Goal: Check status: Check status

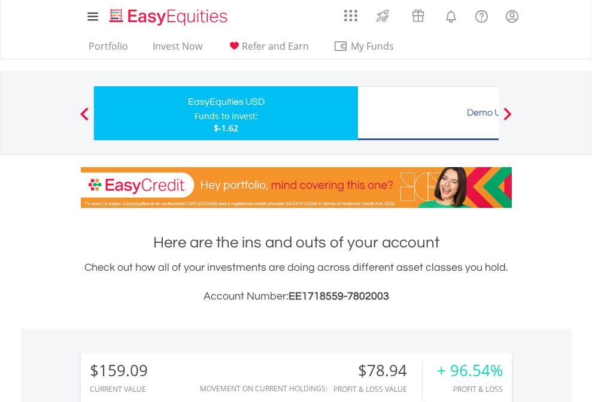
scroll to position [115, 188]
click at [195, 113] on div "Funds to invest:" at bounding box center [226, 116] width 63 height 12
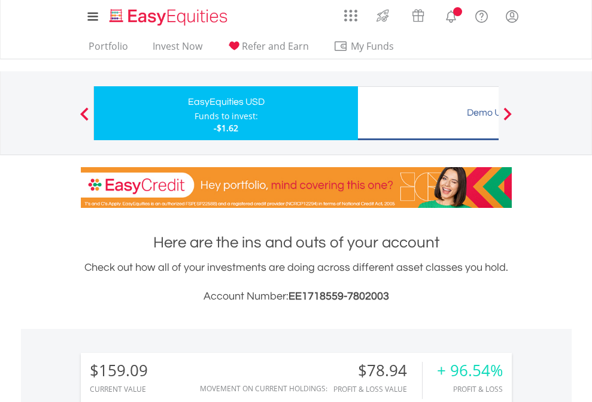
scroll to position [115, 188]
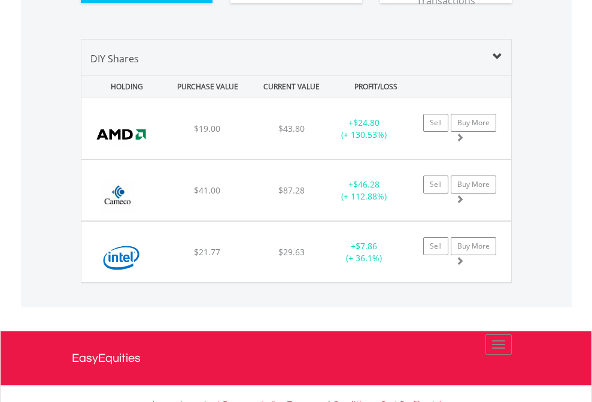
scroll to position [1331, 0]
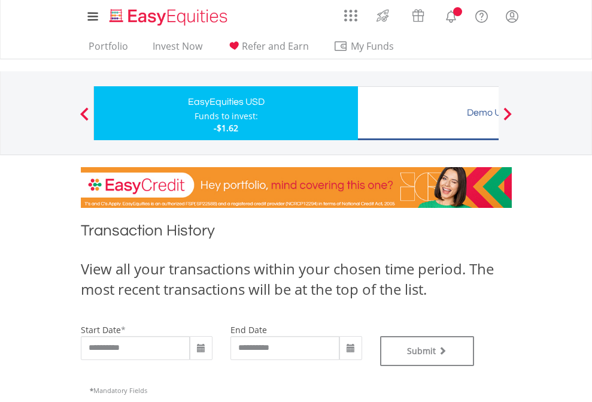
click at [195, 113] on div "Funds to invest:" at bounding box center [226, 116] width 63 height 12
type input "**********"
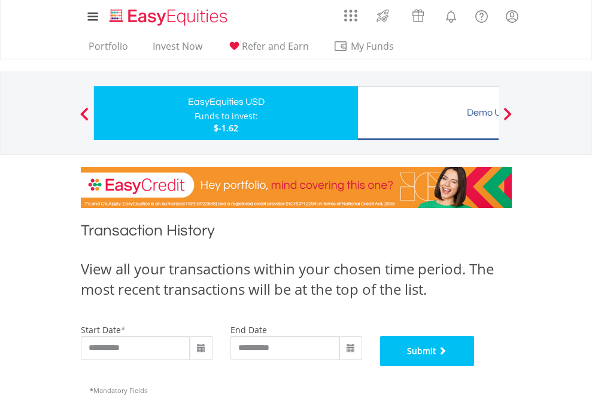
click at [475, 366] on button "Submit" at bounding box center [427, 351] width 95 height 30
